Goal: Information Seeking & Learning: Learn about a topic

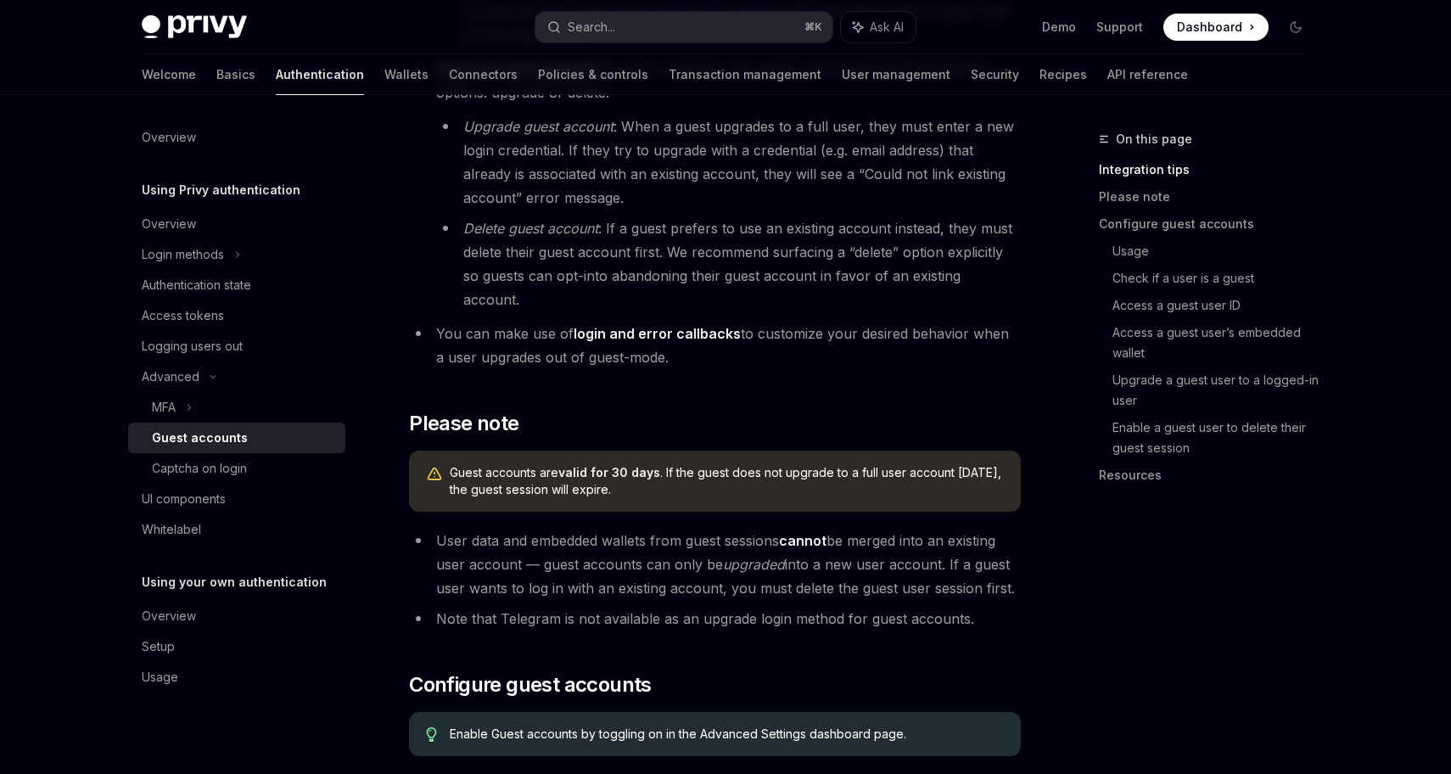
scroll to position [783, 0]
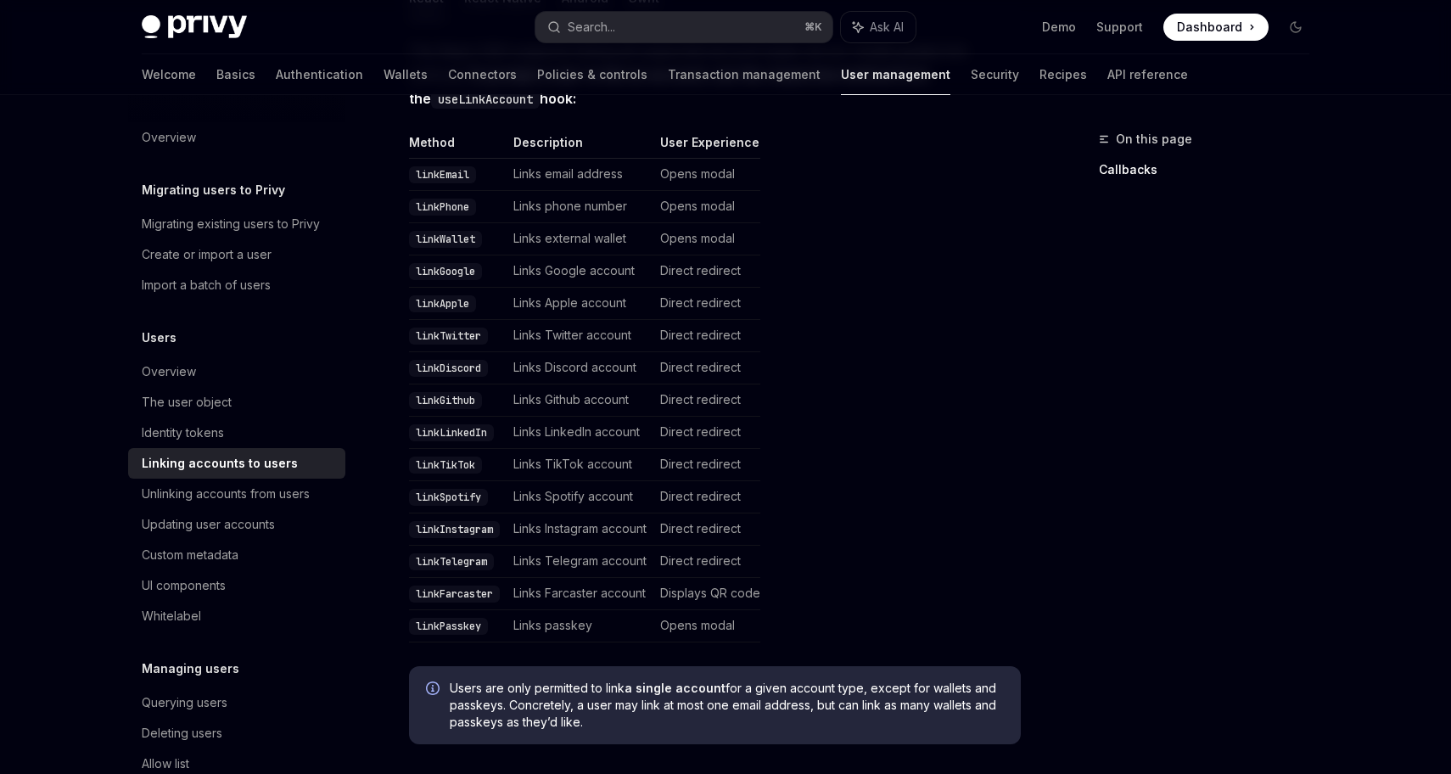
scroll to position [401, 0]
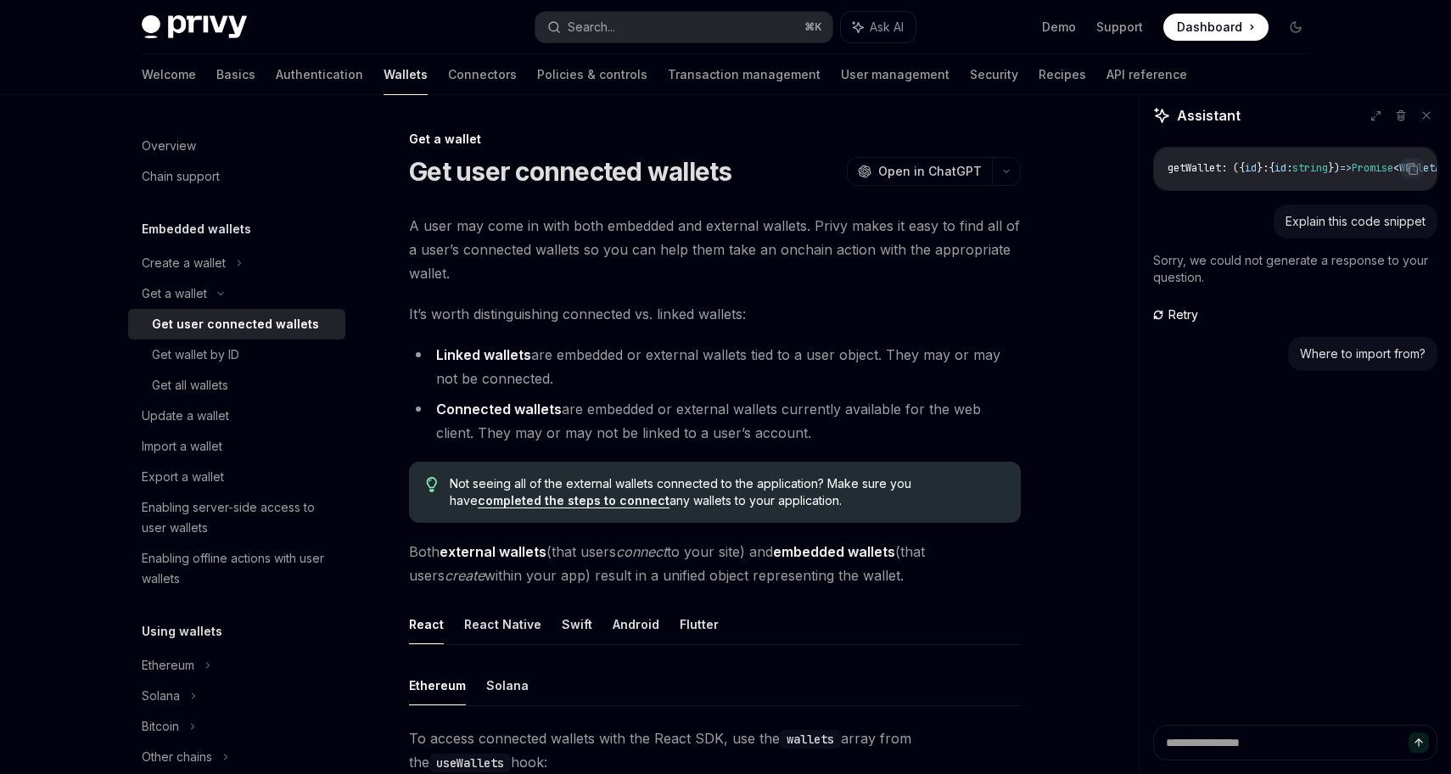
scroll to position [64, 0]
